Goal: Communication & Community: Connect with others

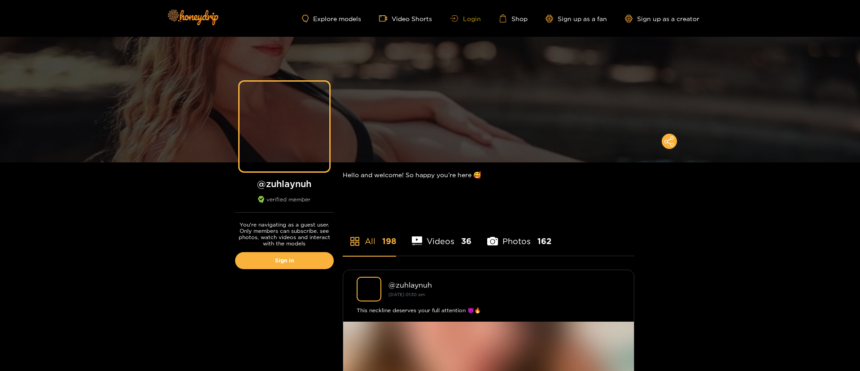
click at [459, 19] on link "Login" at bounding box center [465, 18] width 30 height 7
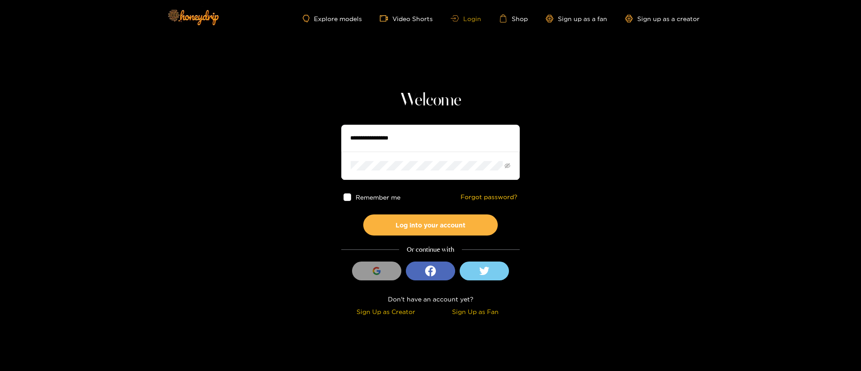
type input "*********"
click at [553, 146] on section "Welcome ********* Remember me Forgot password? Log into your account Or continu…" at bounding box center [430, 159] width 861 height 319
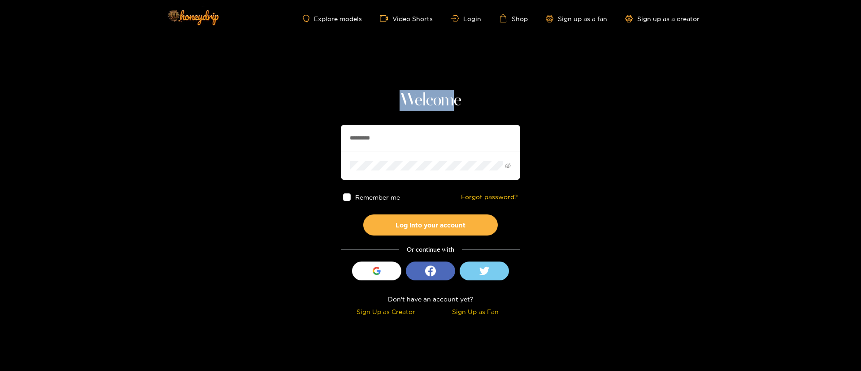
drag, startPoint x: 392, startPoint y: 105, endPoint x: 456, endPoint y: 106, distance: 64.1
click at [456, 106] on h1 "Welcome" at bounding box center [430, 101] width 179 height 22
click at [473, 106] on h1 "Welcome" at bounding box center [430, 101] width 179 height 22
drag, startPoint x: 462, startPoint y: 102, endPoint x: 380, endPoint y: 99, distance: 81.7
click at [380, 99] on h1 "Welcome" at bounding box center [430, 101] width 179 height 22
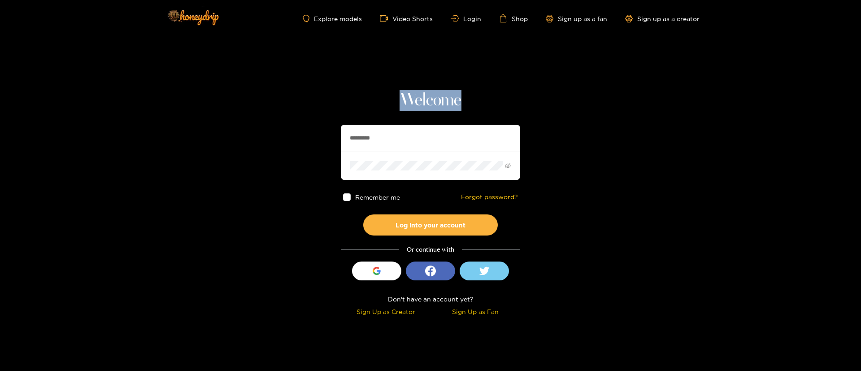
click at [380, 99] on h1 "Welcome" at bounding box center [430, 101] width 179 height 22
drag, startPoint x: 401, startPoint y: 98, endPoint x: 493, endPoint y: 96, distance: 92.4
click at [493, 96] on h1 "Welcome" at bounding box center [430, 101] width 179 height 22
click at [495, 96] on h1 "Welcome" at bounding box center [430, 101] width 179 height 22
drag, startPoint x: 461, startPoint y: 100, endPoint x: 364, endPoint y: 102, distance: 96.9
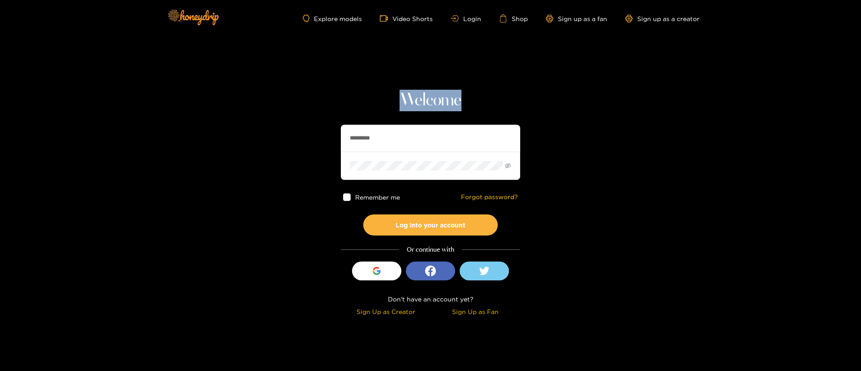
click at [364, 102] on h1 "Welcome" at bounding box center [430, 101] width 179 height 22
click at [402, 97] on h1 "Welcome" at bounding box center [430, 101] width 179 height 22
drag, startPoint x: 405, startPoint y: 97, endPoint x: 558, endPoint y: 106, distance: 153.6
click at [558, 106] on section "Welcome ********* Remember me Forgot password? Log into your account Or continu…" at bounding box center [430, 159] width 861 height 319
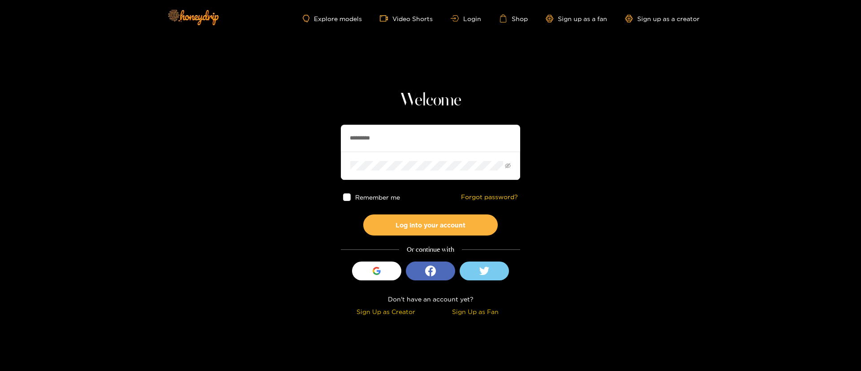
drag, startPoint x: 411, startPoint y: 123, endPoint x: 417, endPoint y: 141, distance: 18.9
click at [411, 123] on div "Welcome ********* Remember me Forgot password? Log into your account Or continu…" at bounding box center [430, 204] width 179 height 229
click at [439, 216] on button "Log into your account" at bounding box center [430, 224] width 135 height 21
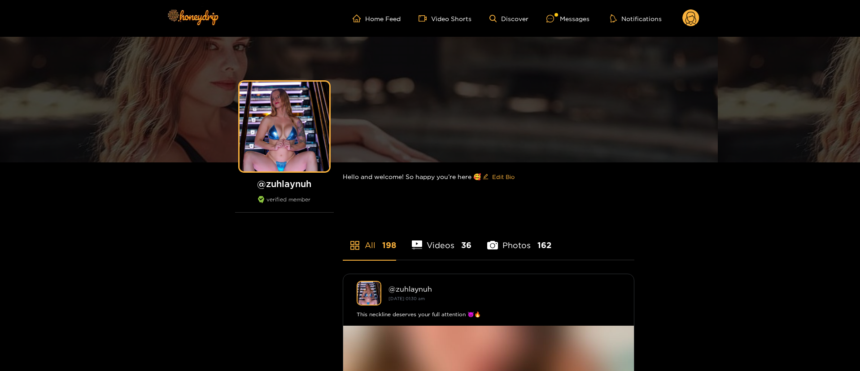
click at [566, 12] on ul "Home Feed Video Shorts Discover Messages Notifications" at bounding box center [525, 18] width 347 height 18
click at [568, 23] on div "Messages" at bounding box center [567, 18] width 43 height 10
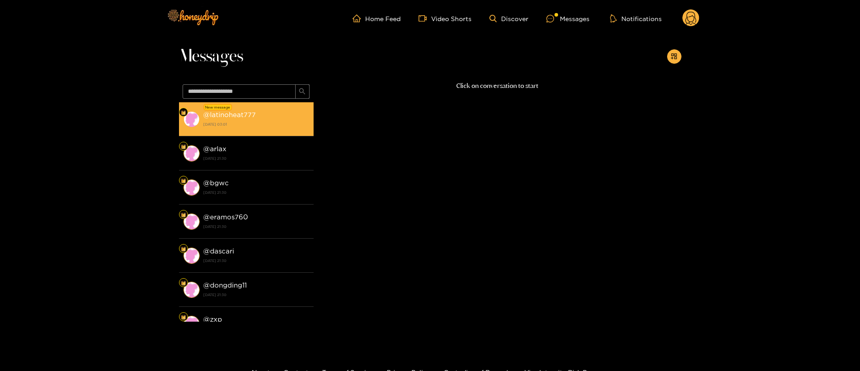
click at [287, 126] on strong "[DATE] 03:01" at bounding box center [256, 124] width 106 height 8
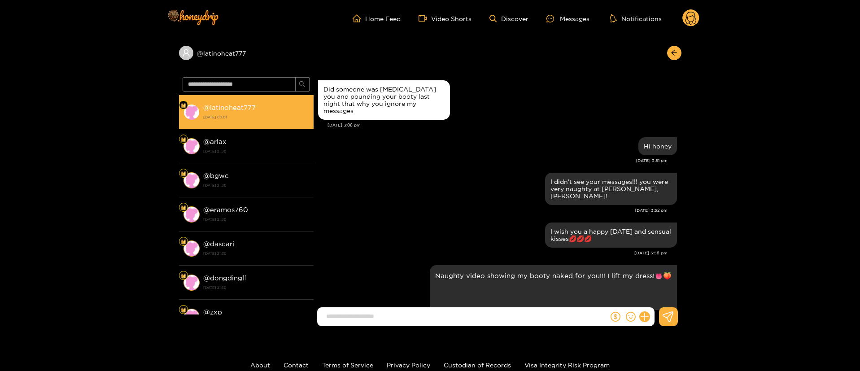
scroll to position [919, 0]
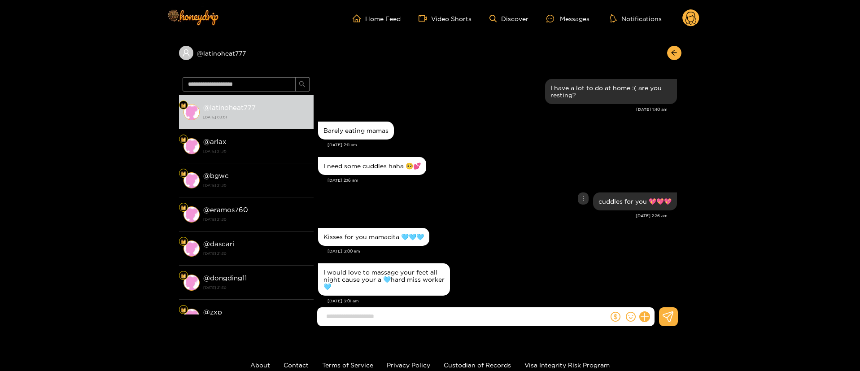
click at [504, 192] on div "cuddles for you 💖💖💖" at bounding box center [497, 201] width 359 height 22
click at [533, 231] on div "Kisses for you mamacita 🩵🩵🩵" at bounding box center [497, 237] width 359 height 22
click at [517, 276] on div "I would love to massage your feet all night cause your a 🩵hard miss worker🩵" at bounding box center [497, 279] width 359 height 37
click at [459, 193] on div "cuddles for you 💖💖💖" at bounding box center [497, 201] width 359 height 22
click at [530, 261] on div "I would love to massage your feet all night cause your a 🩵hard miss worker🩵" at bounding box center [497, 279] width 359 height 37
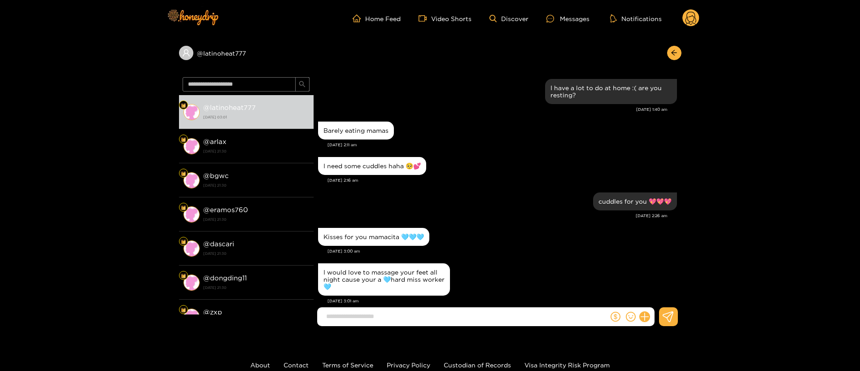
click at [504, 171] on div "I need some cuddles haha 🥺💕 [DATE] 2:16 am" at bounding box center [497, 172] width 359 height 35
click at [477, 213] on div "[DATE] 2:26 am" at bounding box center [492, 216] width 349 height 6
click at [484, 320] on input at bounding box center [465, 316] width 287 height 15
click at [506, 226] on div "Kisses for you mamacita 🩵🩵🩵" at bounding box center [497, 237] width 359 height 22
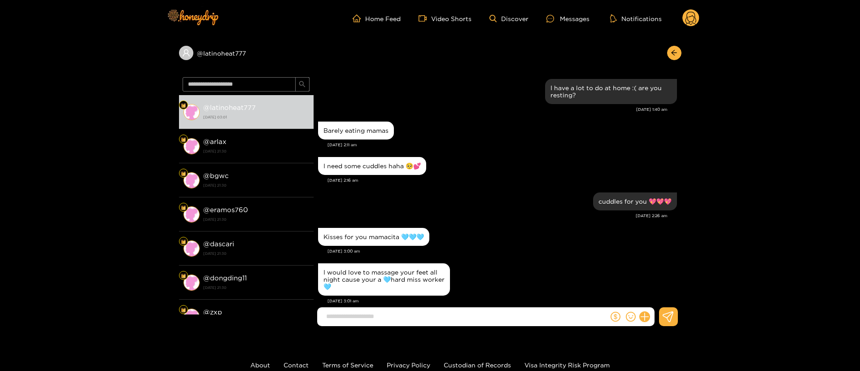
click at [448, 312] on input at bounding box center [465, 316] width 287 height 15
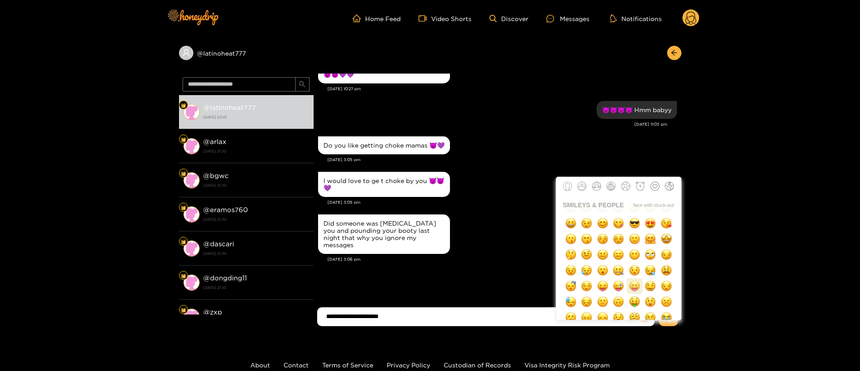
scroll to position [839, 0]
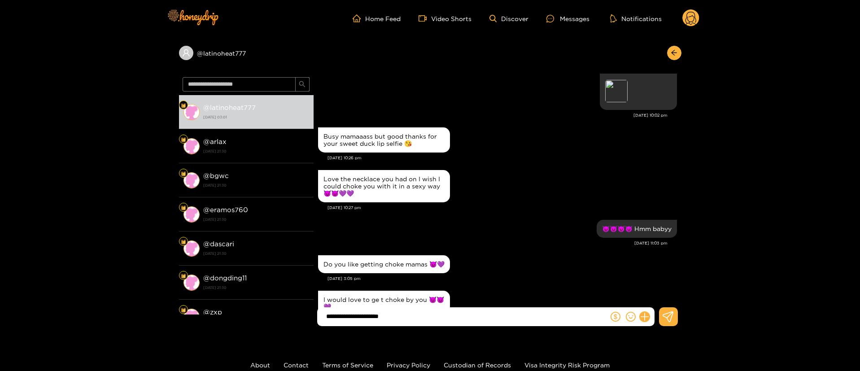
paste input "***"
paste input "**"
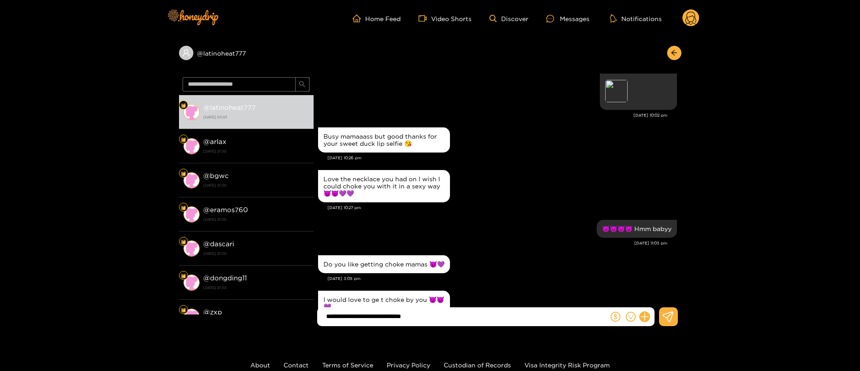
type input "**********"
click at [516, 203] on div "Love the necklace you had on I wish I could choke you with it in a sexy way 😈😈💜💜" at bounding box center [497, 186] width 359 height 37
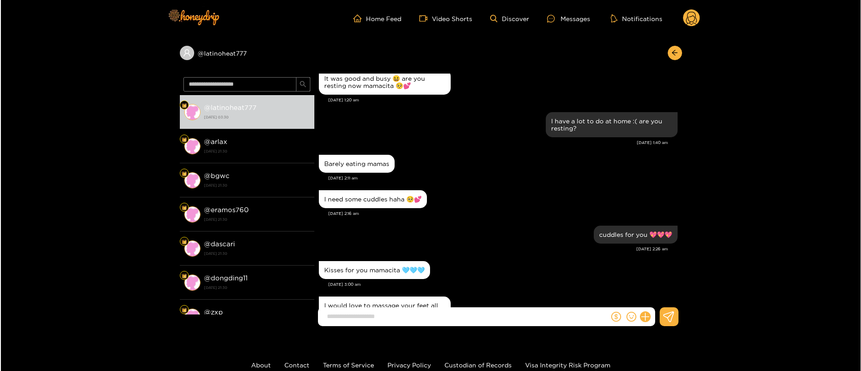
scroll to position [2050, 0]
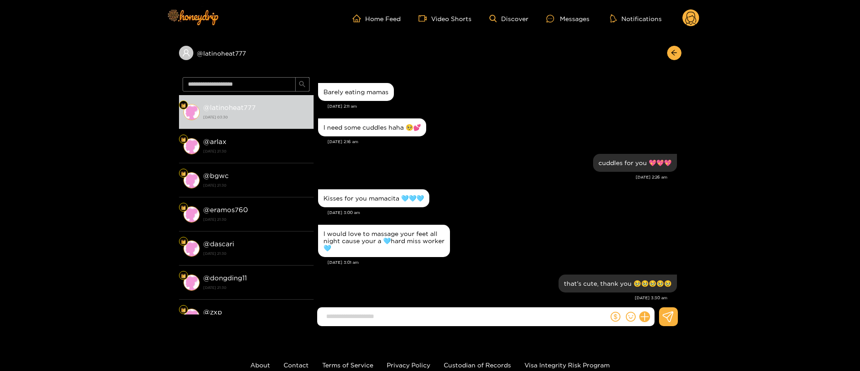
click at [695, 26] on icon at bounding box center [690, 18] width 17 height 18
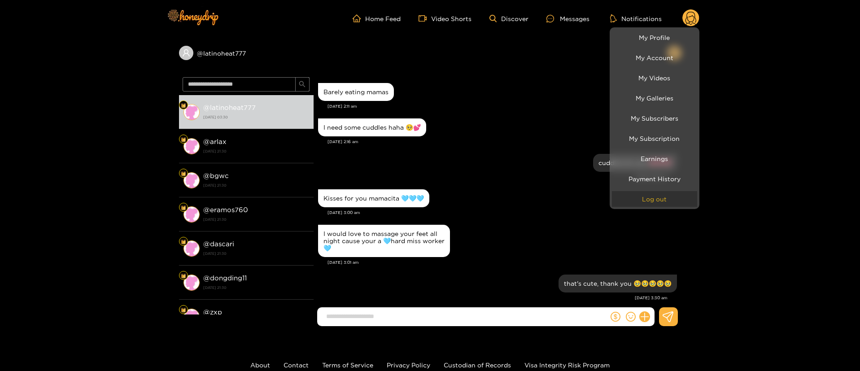
click at [659, 203] on button "Log out" at bounding box center [654, 199] width 85 height 16
